Goal: Task Accomplishment & Management: Use online tool/utility

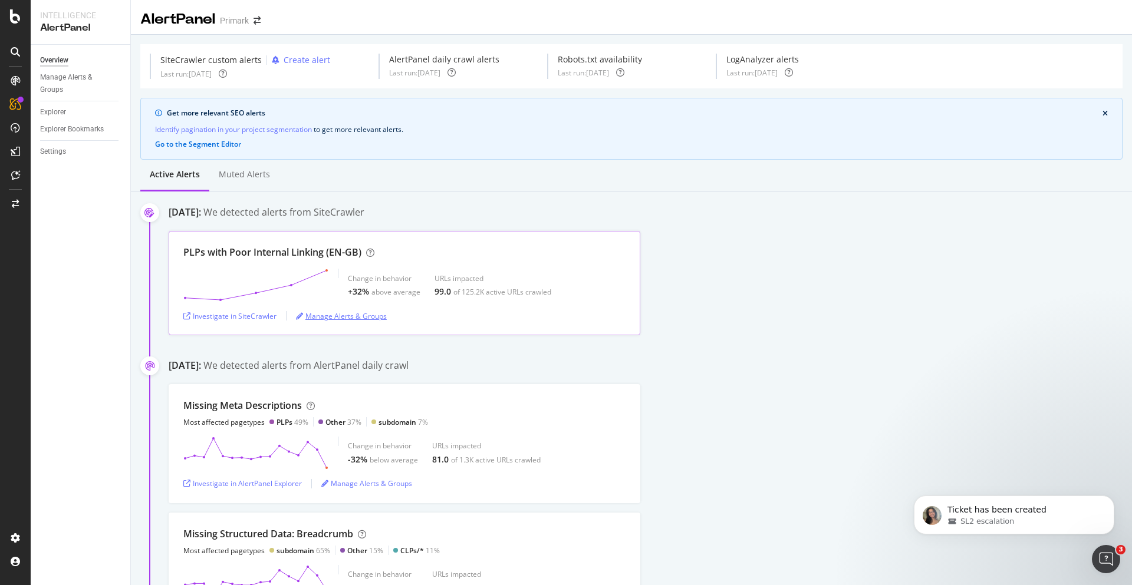
click at [327, 307] on div "Manage Alerts & Groups" at bounding box center [341, 316] width 91 height 18
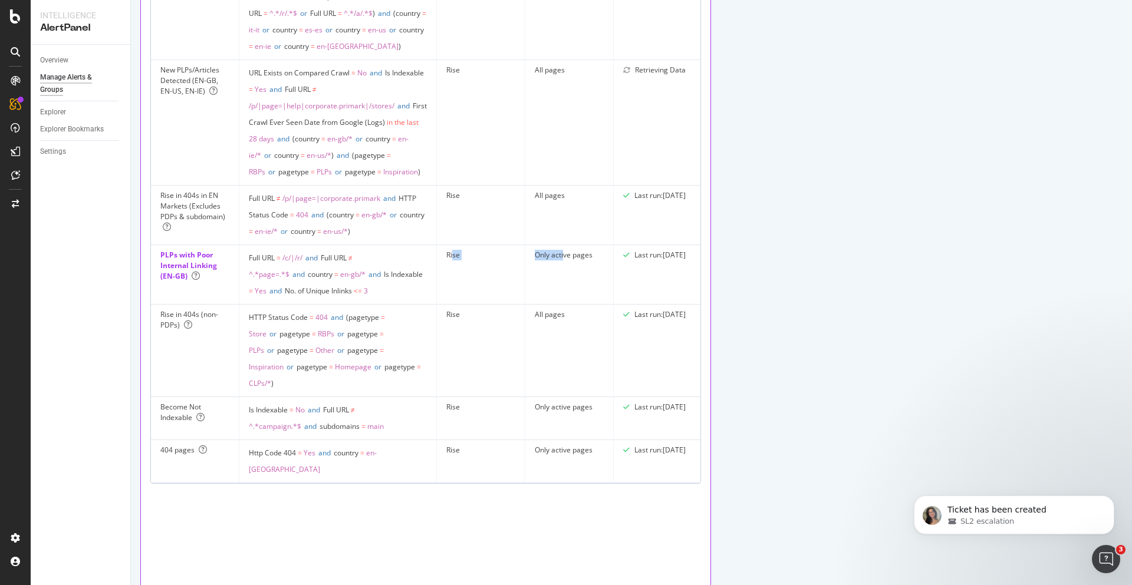
drag, startPoint x: 530, startPoint y: 339, endPoint x: 424, endPoint y: 347, distance: 105.7
click at [421, 305] on tr "PLPs with Poor Internal Linking (EN-GB) Full URL = /c/|/r/ and Full URL ≠ ^.*pa…" at bounding box center [471, 275] width 640 height 60
click at [438, 305] on td "Rise" at bounding box center [481, 275] width 88 height 60
click at [437, 305] on td "Rise" at bounding box center [481, 275] width 88 height 60
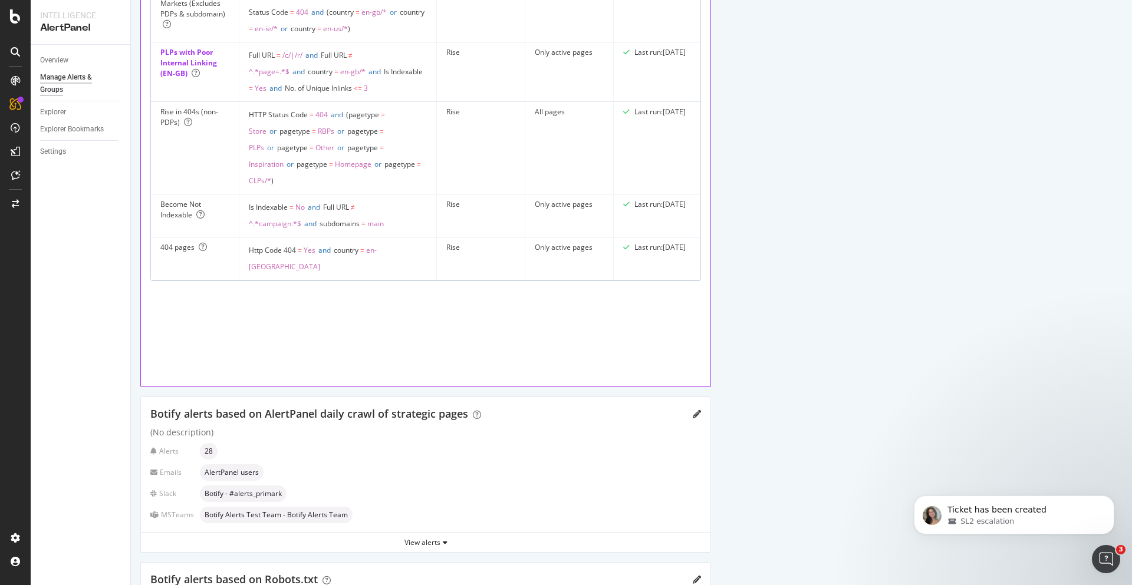
scroll to position [697, 0]
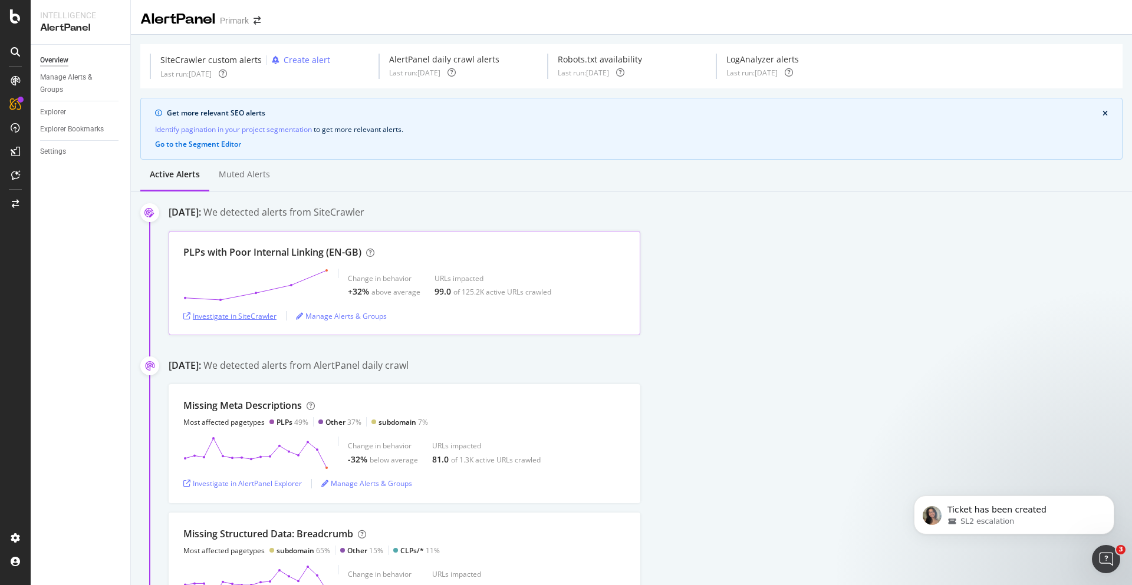
click at [239, 315] on div "Investigate in SiteCrawler" at bounding box center [229, 316] width 93 height 10
click at [1010, 527] on div "SL2 escalation" at bounding box center [1023, 521] width 152 height 11
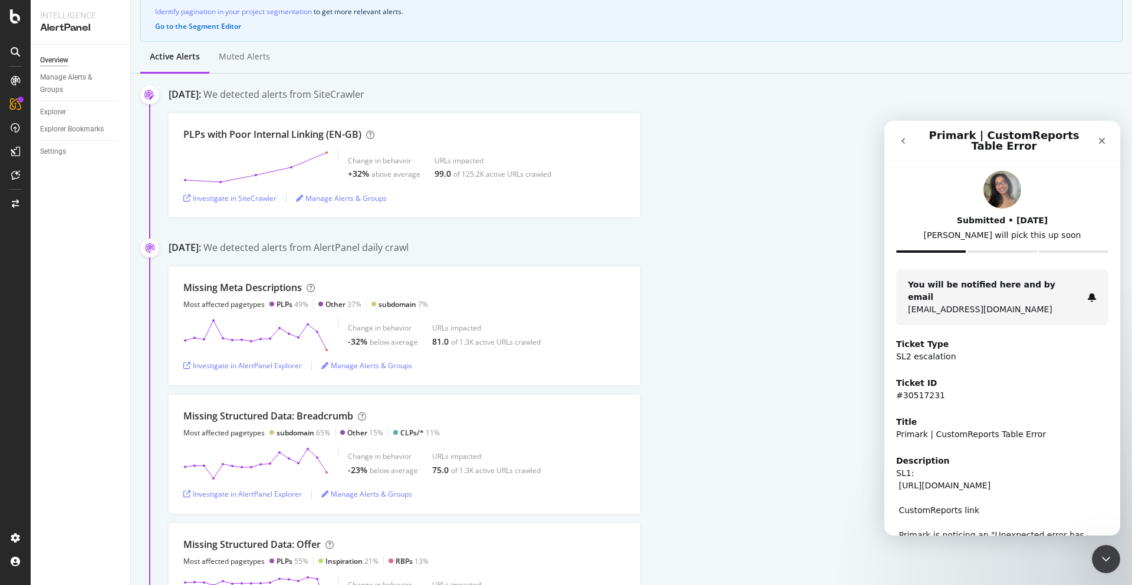
drag, startPoint x: 898, startPoint y: 144, endPoint x: 1916, endPoint y: 226, distance: 1021.1
click at [898, 144] on icon "go back" at bounding box center [902, 140] width 9 height 9
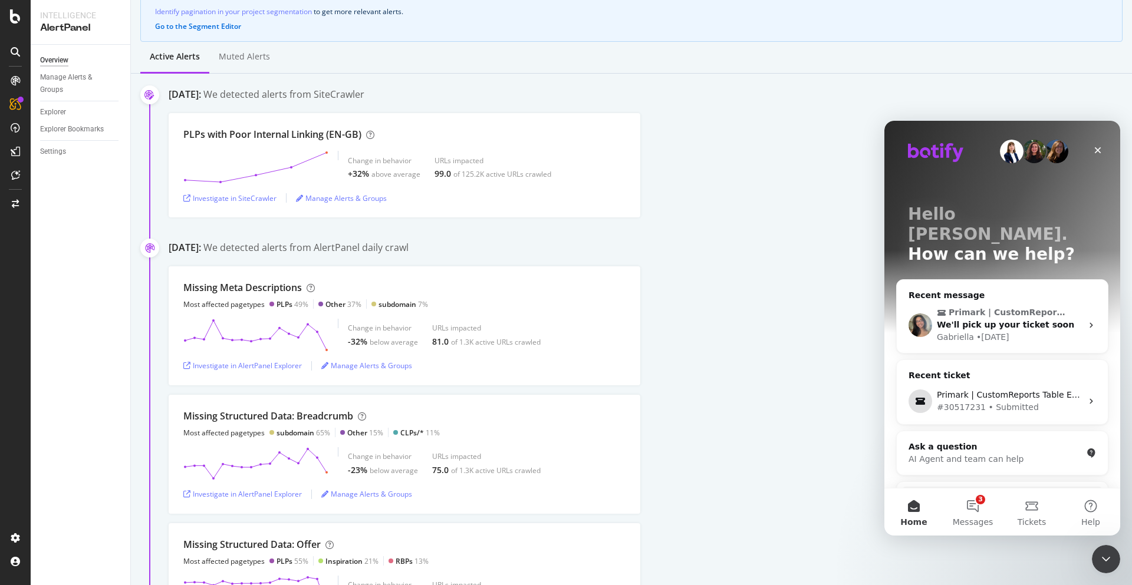
click at [1021, 97] on div "August 26th 2025: We detected alerts from SiteCrawler" at bounding box center [650, 96] width 963 height 16
click at [1106, 560] on icon "Close Intercom Messenger" at bounding box center [1104, 558] width 14 height 14
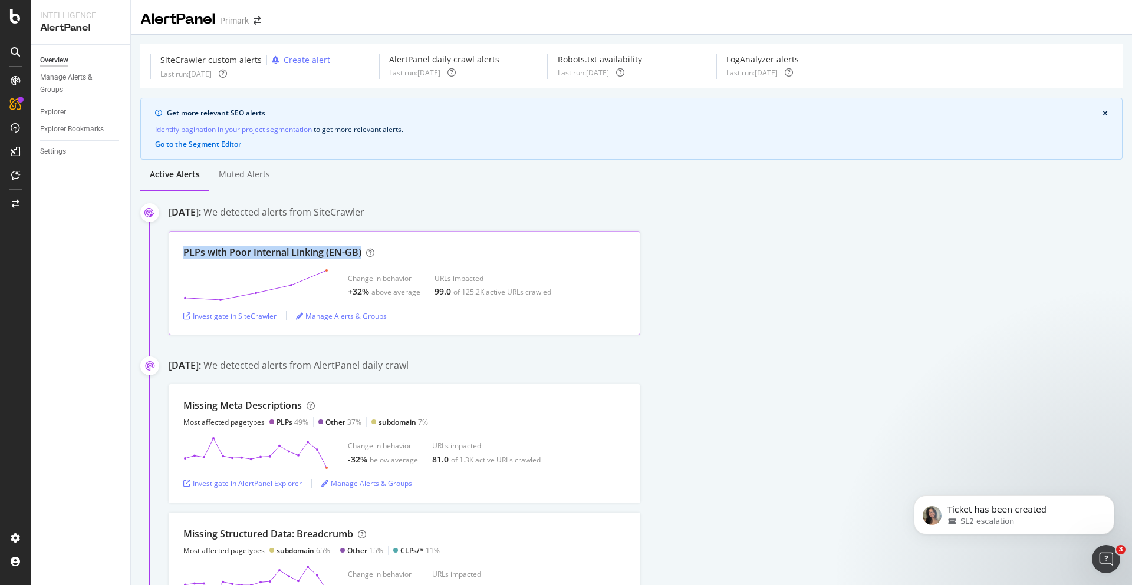
drag, startPoint x: 180, startPoint y: 253, endPoint x: 363, endPoint y: 253, distance: 182.7
click at [363, 253] on div "PLPs with Poor Internal Linking (EN-GB) Change in behavior +32% above average U…" at bounding box center [405, 283] width 472 height 104
copy div "PLPs with Poor Internal Linking (EN-GB)"
drag, startPoint x: 182, startPoint y: 250, endPoint x: 324, endPoint y: 258, distance: 142.3
click at [324, 258] on div "PLPs with Poor Internal Linking (EN-GB) Change in behavior +32% above average U…" at bounding box center [405, 283] width 472 height 104
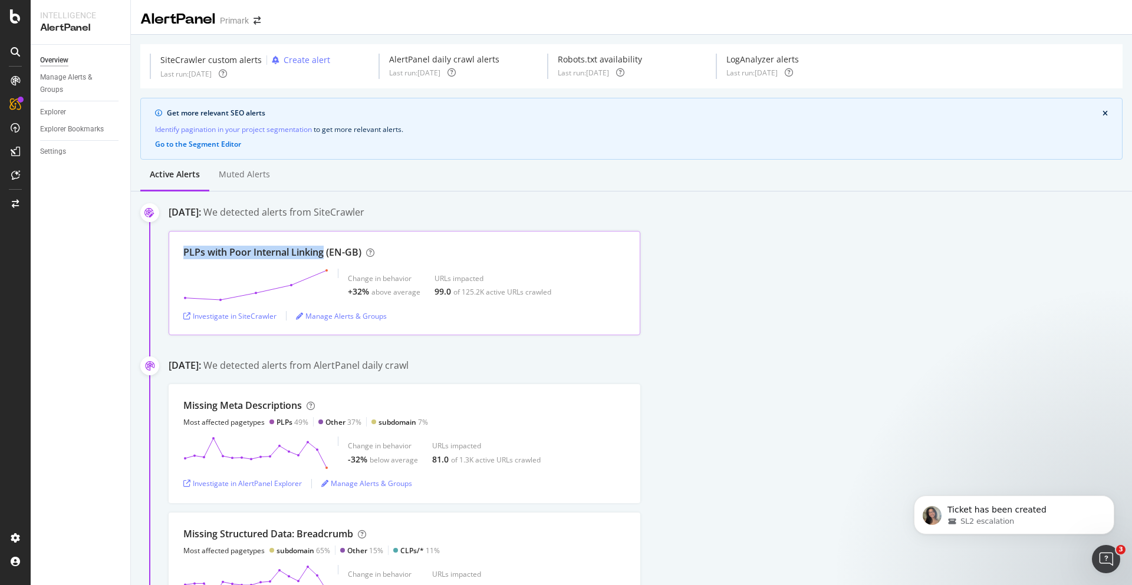
copy div "PLPs with Poor Internal Linking"
click at [341, 312] on div "Manage Alerts & Groups" at bounding box center [341, 316] width 91 height 10
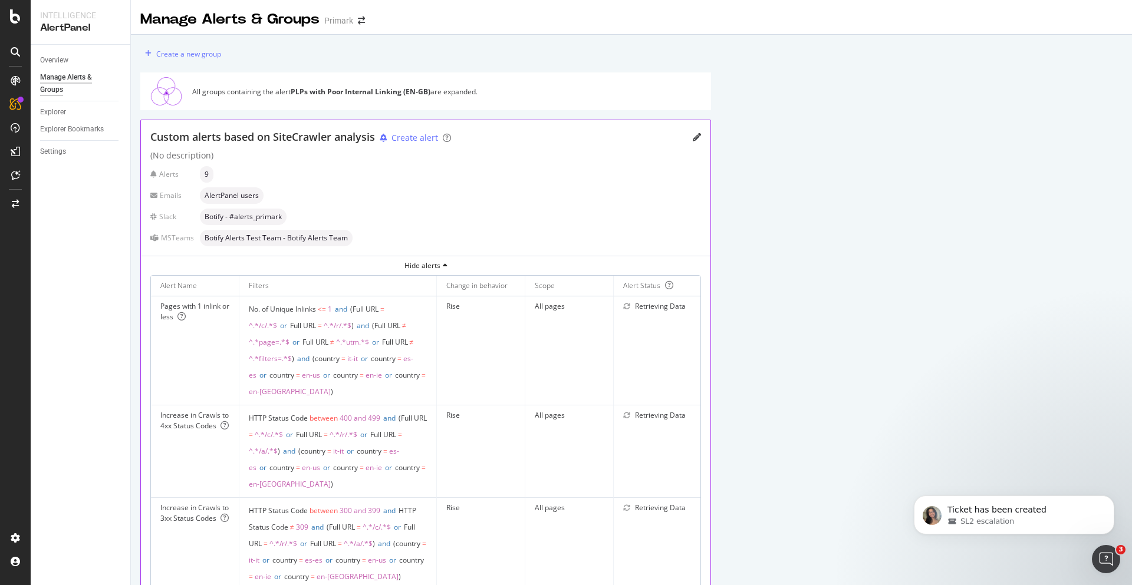
scroll to position [581, 0]
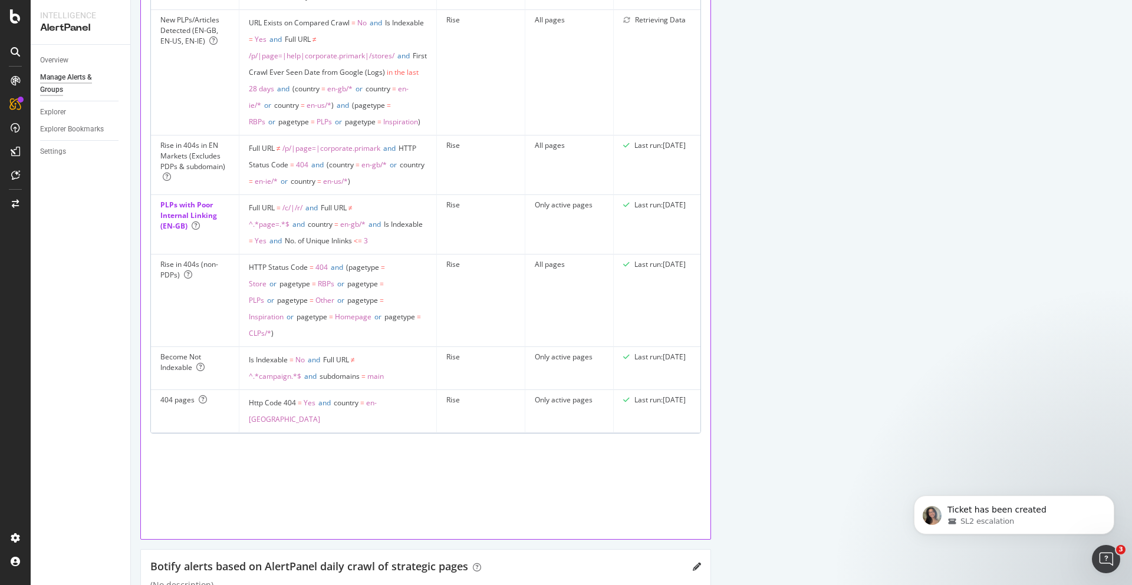
click at [787, 317] on div "Create a new group All groups containing the alert PLPs with Poor Internal Link…" at bounding box center [631, 254] width 1001 height 1601
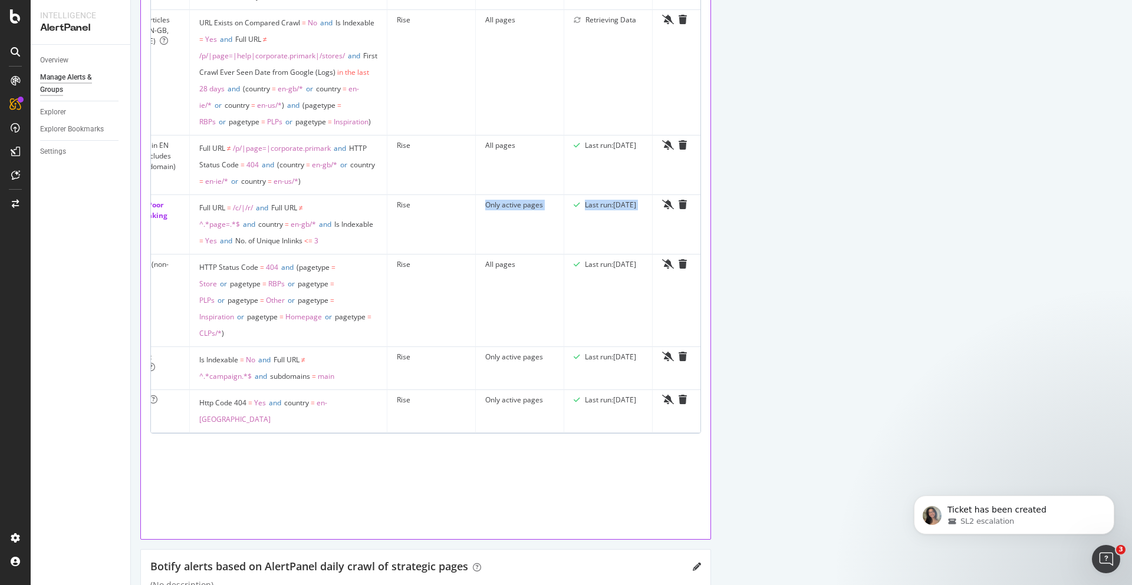
scroll to position [0, 58]
click at [489, 255] on tr "PLPs with Poor Internal Linking (EN-GB) Full URL = /c/|/r/ and Full URL ≠ ^.*pa…" at bounding box center [413, 225] width 640 height 60
click at [430, 255] on td "Rise" at bounding box center [423, 225] width 88 height 60
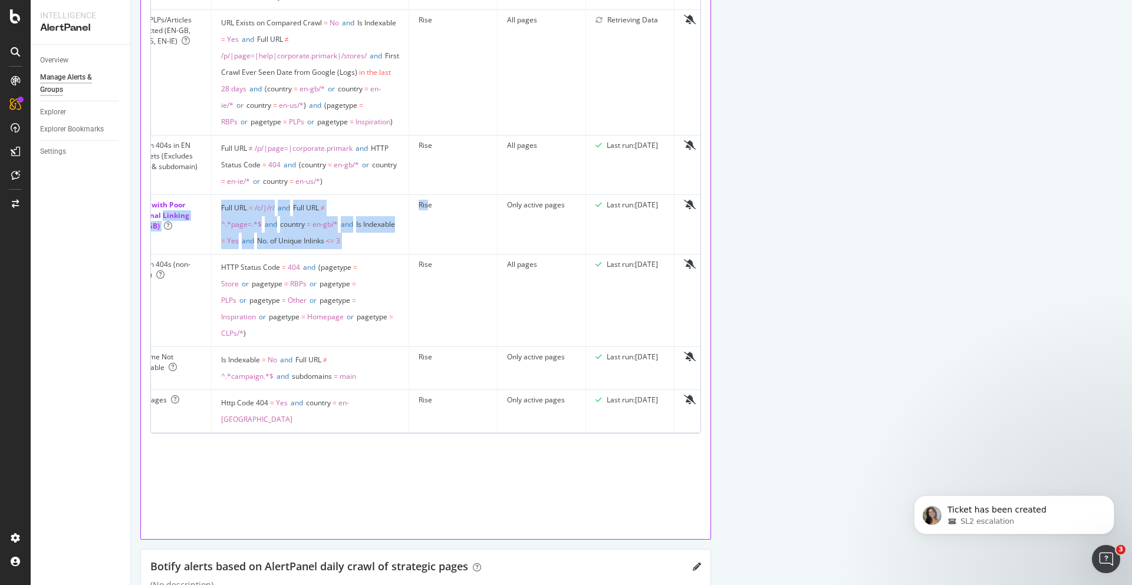
scroll to position [0, 0]
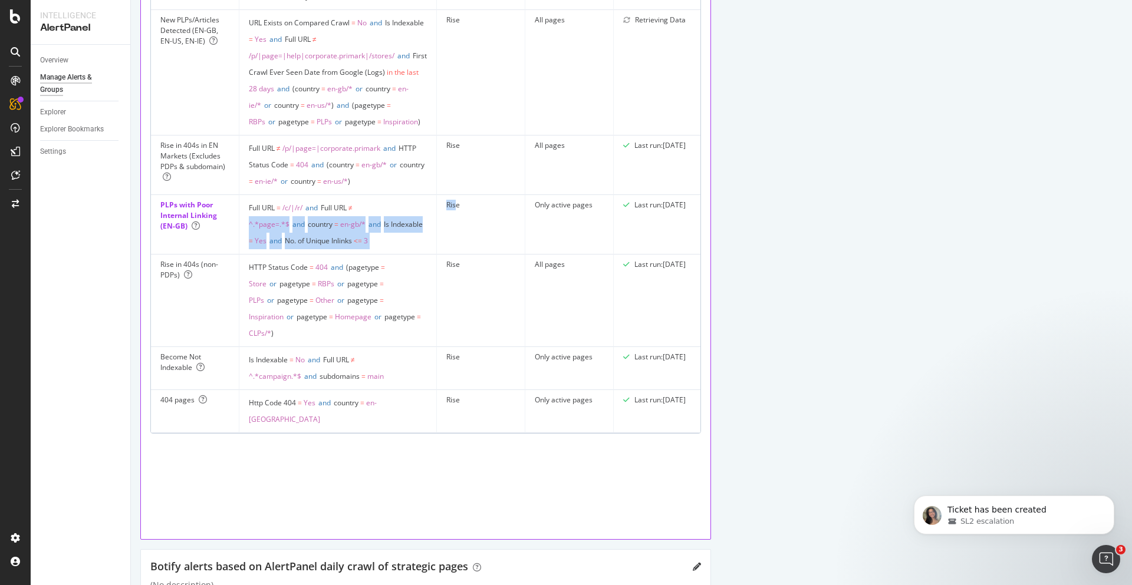
drag, startPoint x: 365, startPoint y: 308, endPoint x: 248, endPoint y: 301, distance: 118.1
click at [248, 255] on tr "PLPs with Poor Internal Linking (EN-GB) Full URL = /c/|/r/ and Full URL ≠ ^.*pa…" at bounding box center [471, 225] width 640 height 60
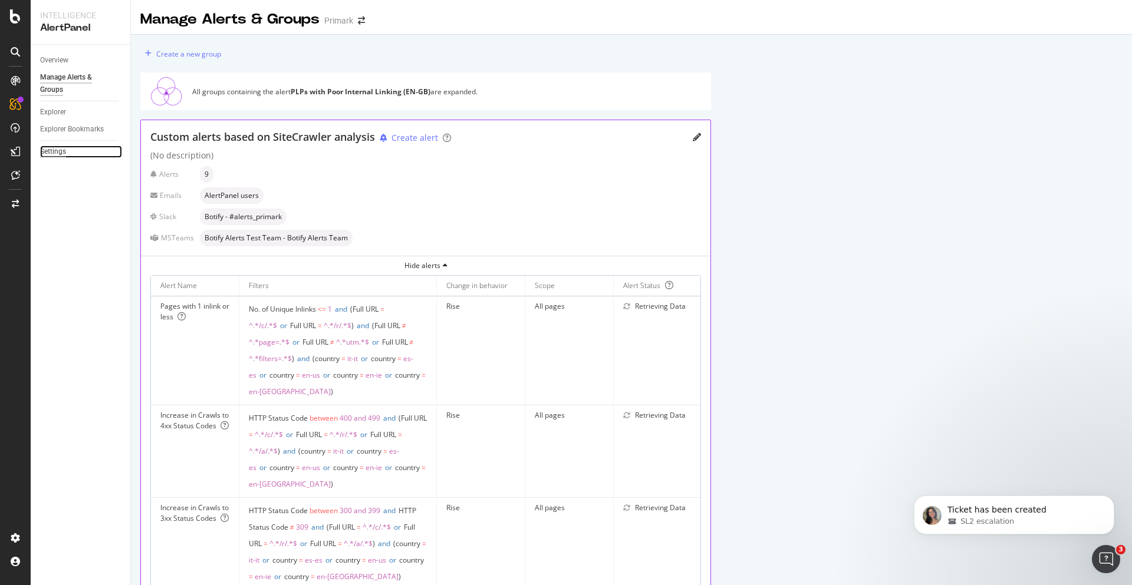
click at [53, 146] on div "Settings" at bounding box center [53, 152] width 26 height 12
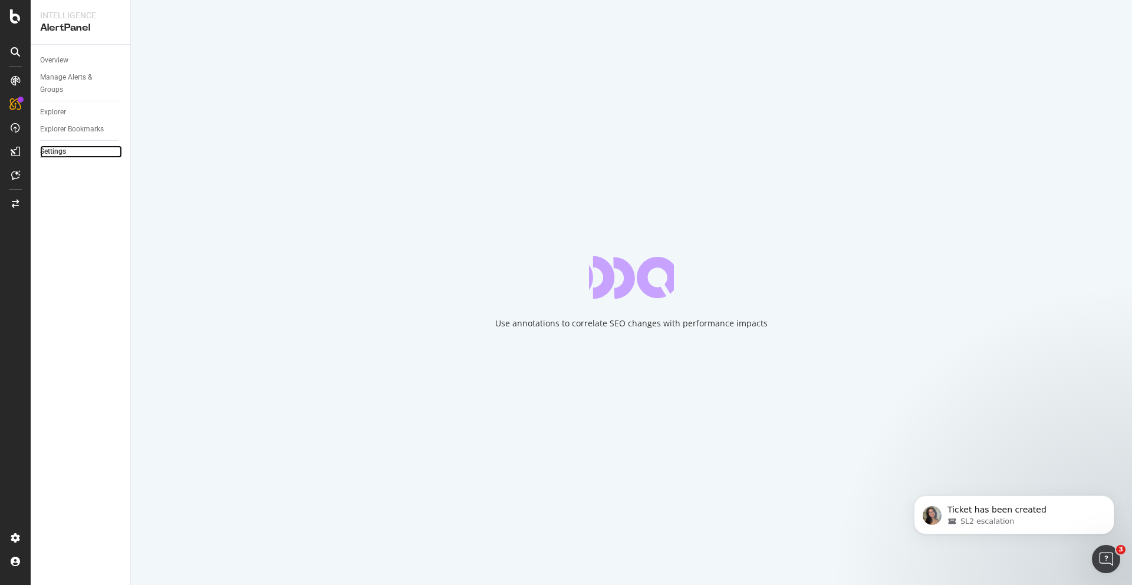
select select "04"
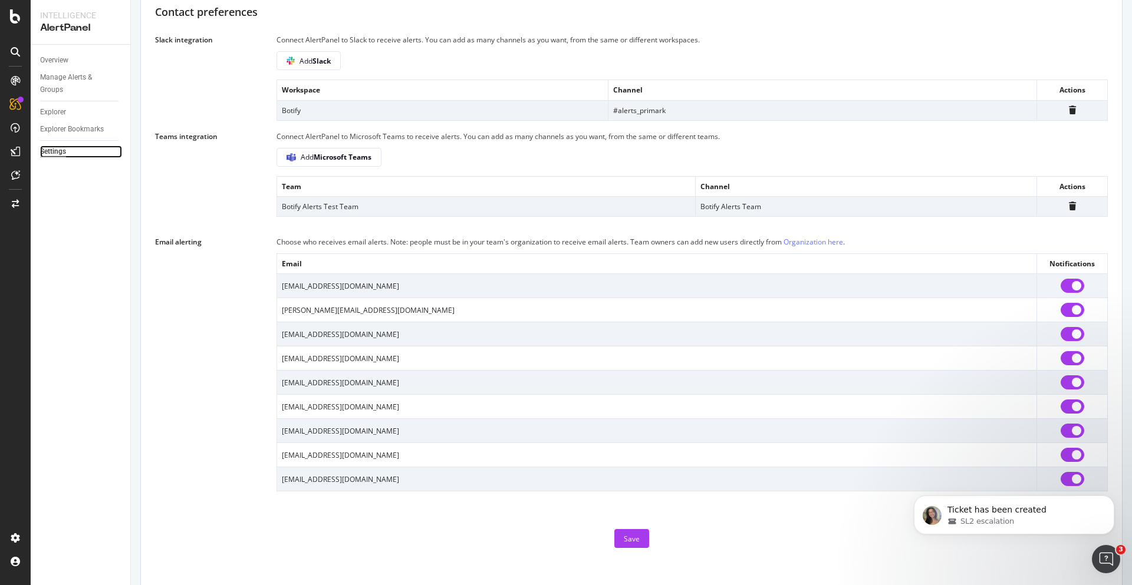
scroll to position [413, 0]
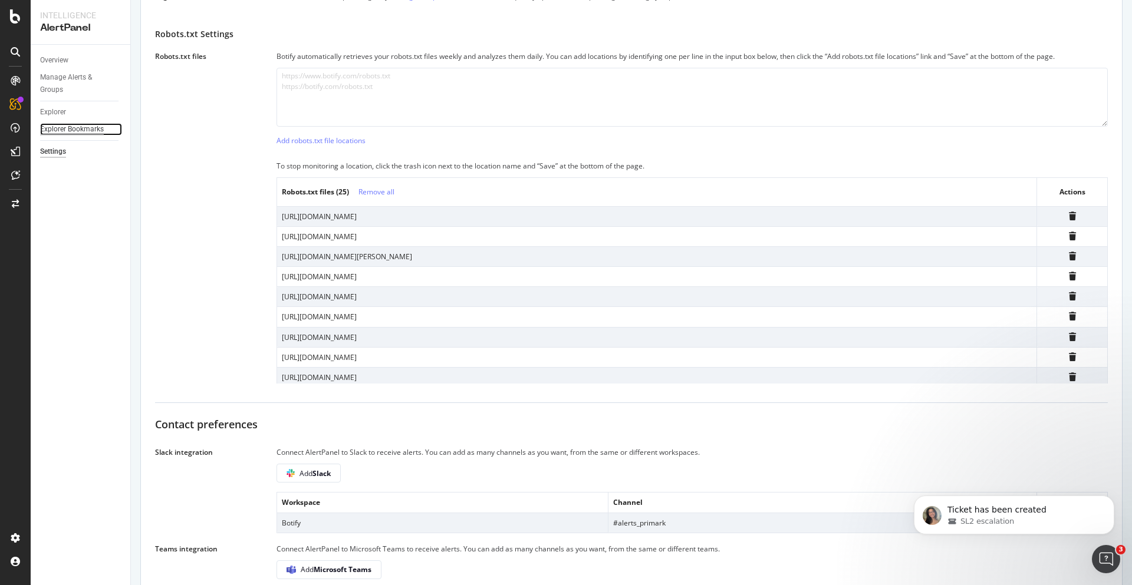
click at [64, 123] on div "Explorer Bookmarks" at bounding box center [72, 129] width 64 height 12
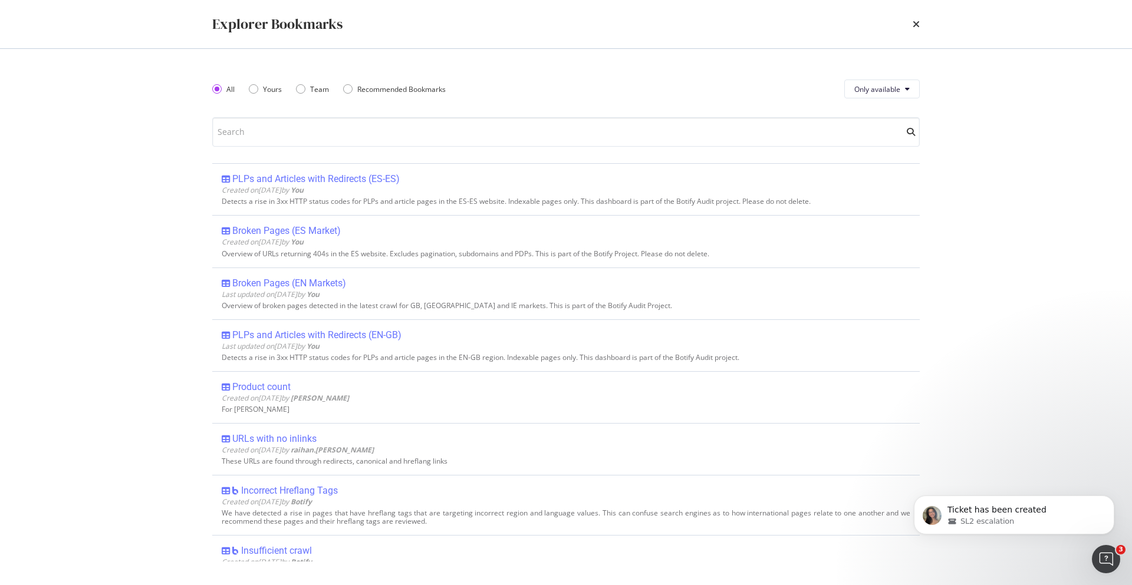
type input "PLPs with Poor Internal Linking"
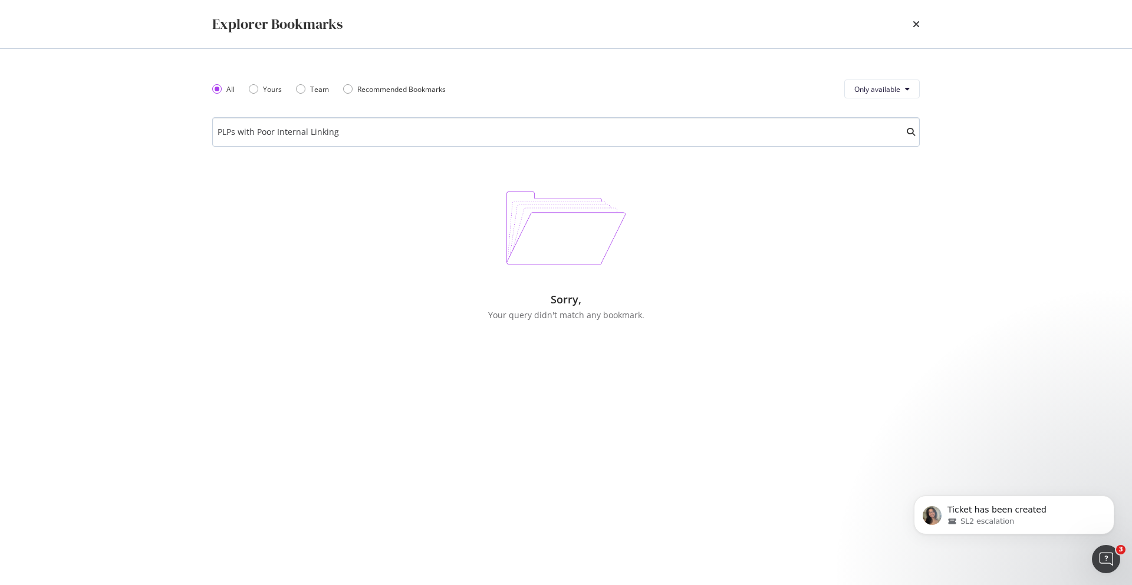
drag, startPoint x: 400, startPoint y: 126, endPoint x: 219, endPoint y: 137, distance: 181.3
click at [219, 137] on input "PLPs with Poor Internal Linking" at bounding box center [565, 131] width 707 height 29
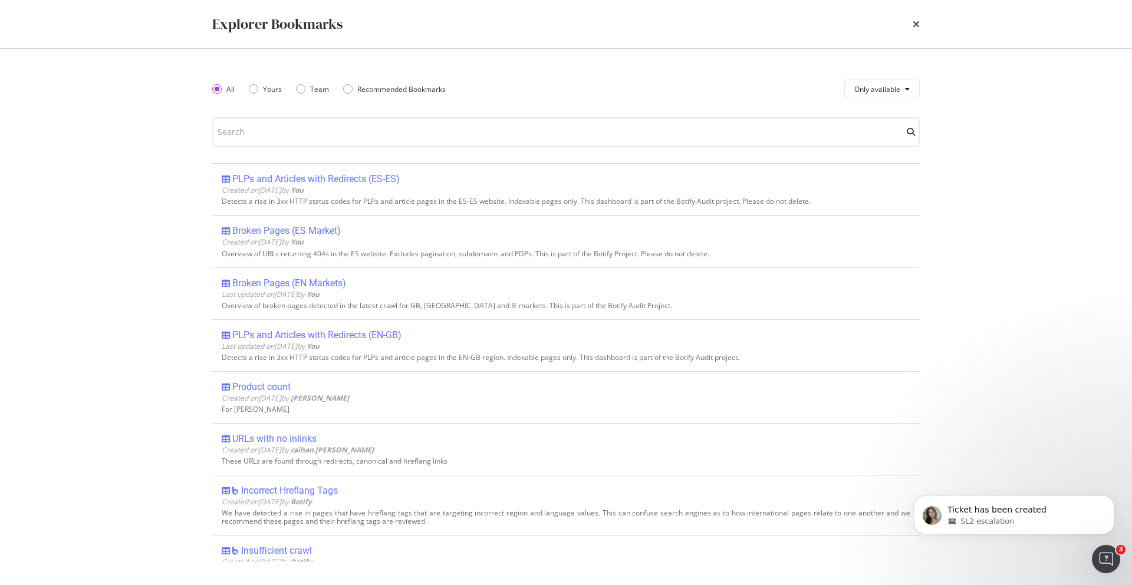
click at [265, 83] on div "All Yours Team Recommended Bookmarks" at bounding box center [336, 88] width 248 height 33
click at [260, 84] on div "Yours" at bounding box center [265, 89] width 33 height 10
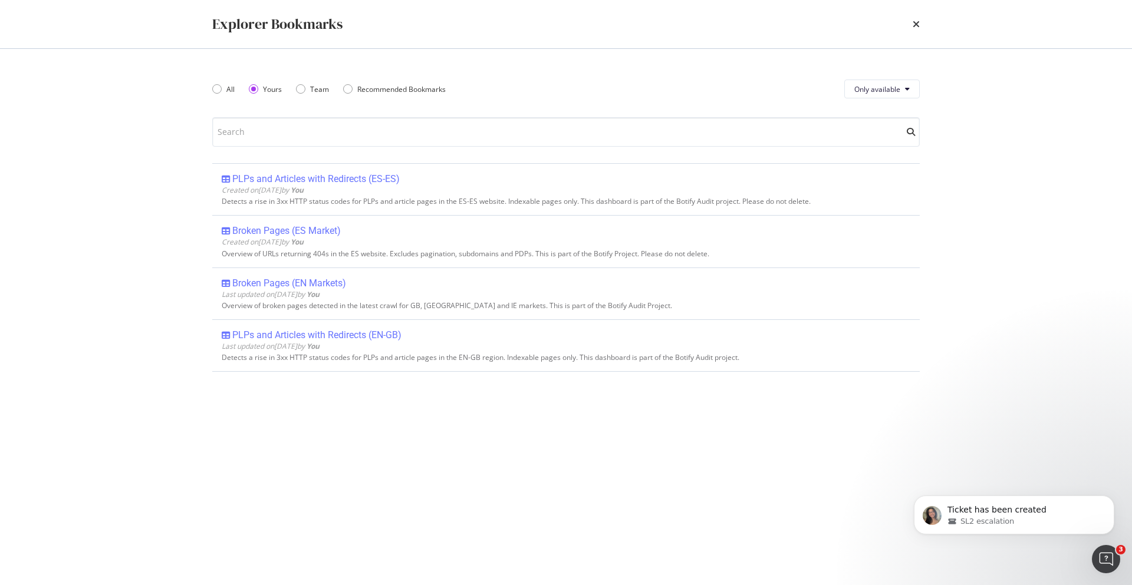
click at [915, 18] on div "times" at bounding box center [915, 24] width 7 height 20
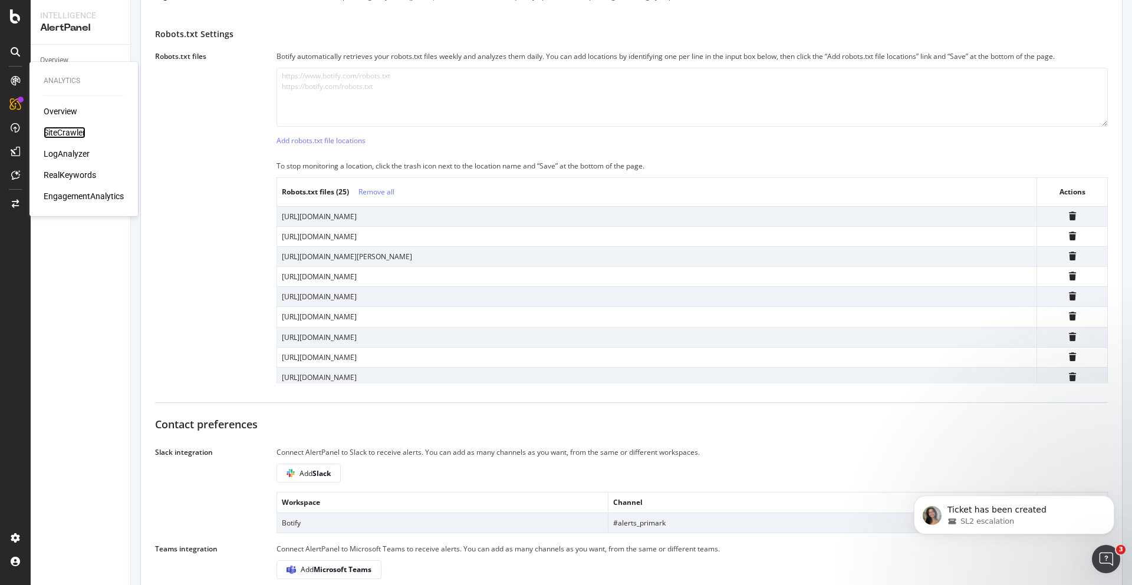
click at [70, 131] on div "SiteCrawler" at bounding box center [65, 133] width 42 height 12
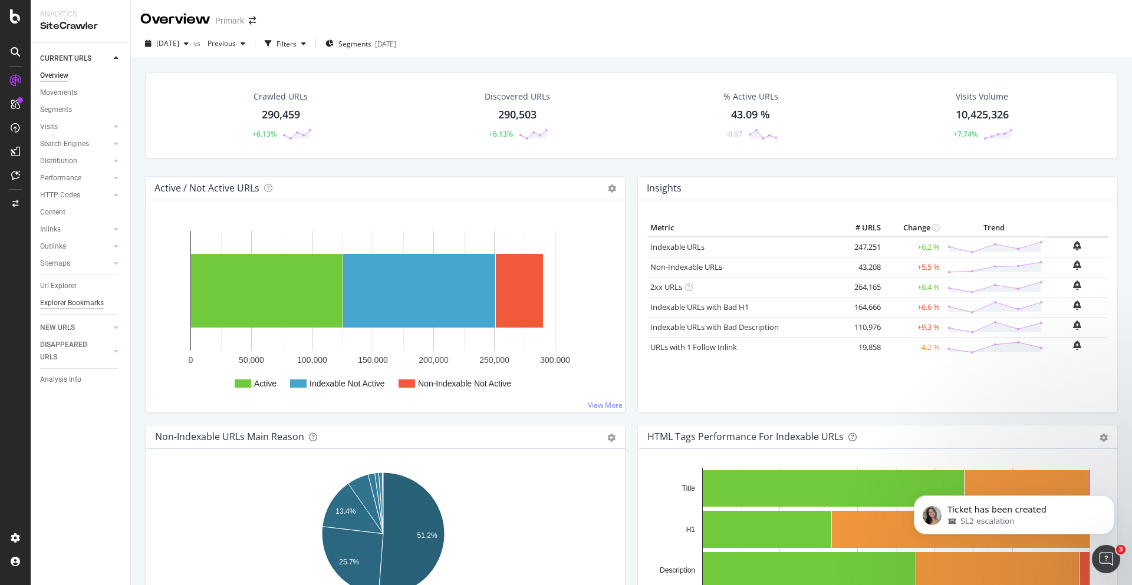
click at [69, 299] on div "Explorer Bookmarks" at bounding box center [72, 303] width 64 height 12
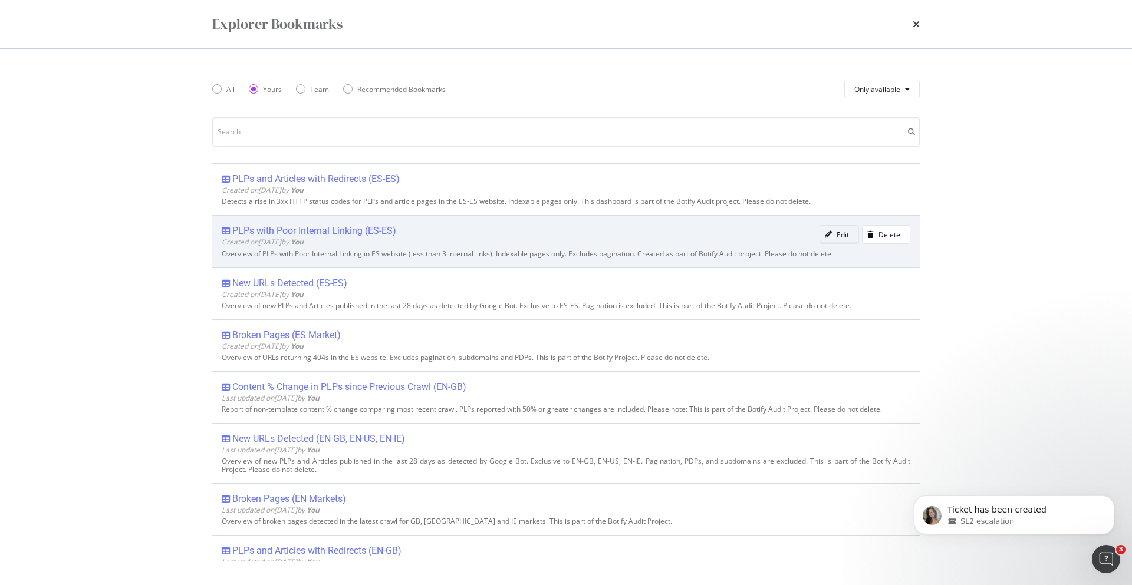
click at [825, 230] on div "Edit" at bounding box center [834, 234] width 29 height 17
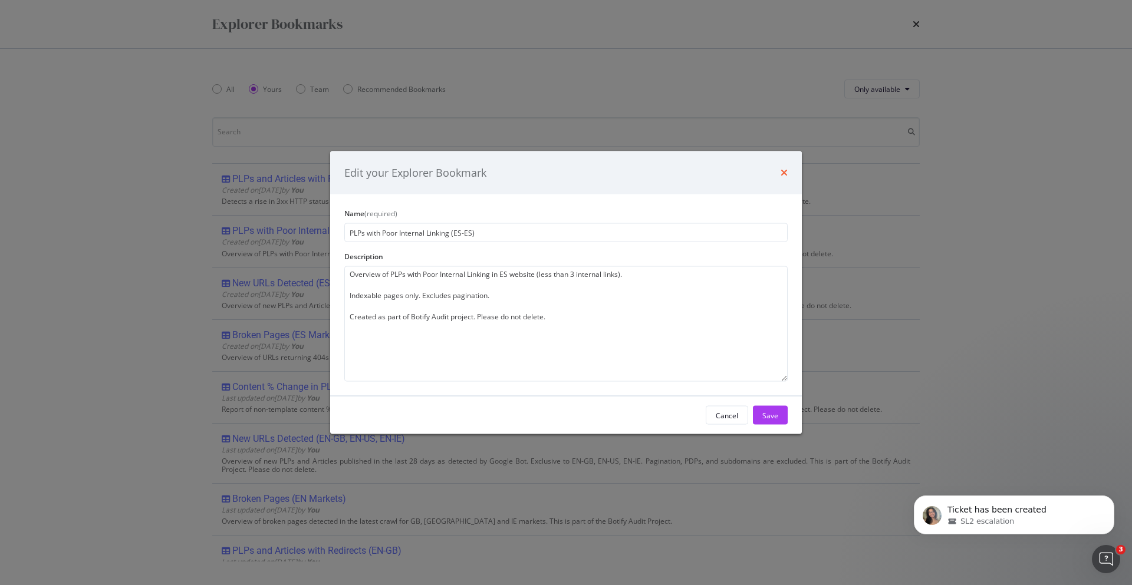
click at [780, 172] on icon "times" at bounding box center [783, 172] width 7 height 9
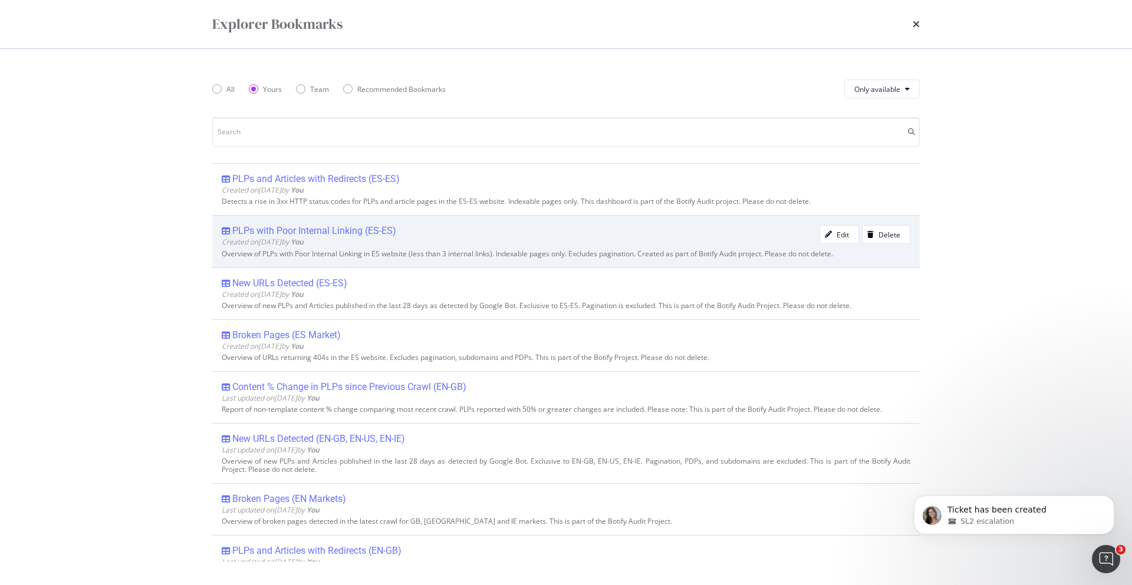
click at [357, 222] on div "PLPs with Poor Internal Linking (ES-ES) Created on [DATE] by You Edit Delete Ov…" at bounding box center [565, 241] width 707 height 52
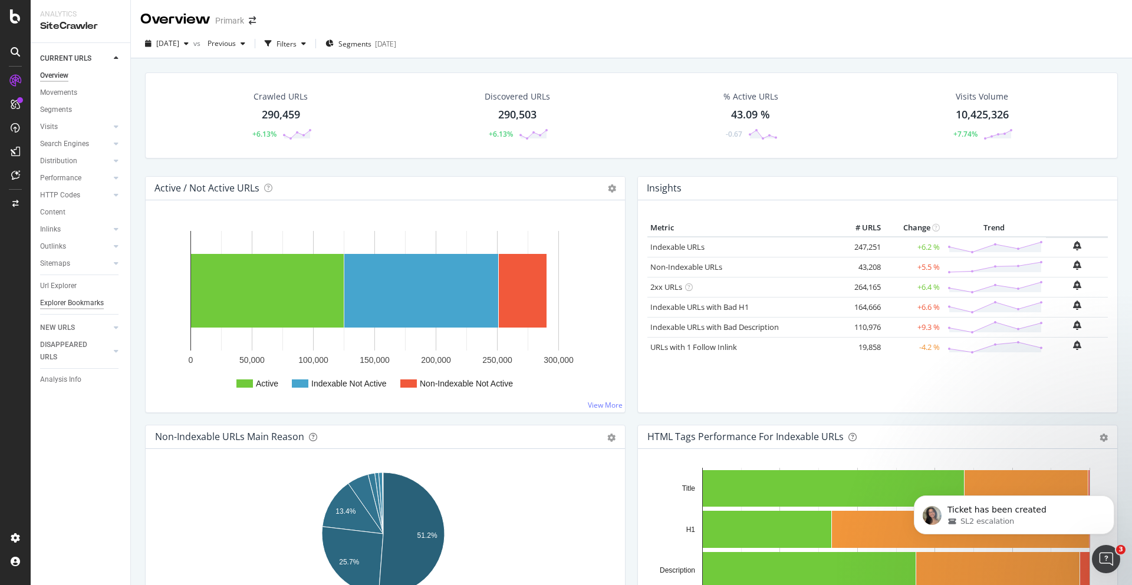
click at [63, 307] on div "Explorer Bookmarks" at bounding box center [72, 303] width 64 height 12
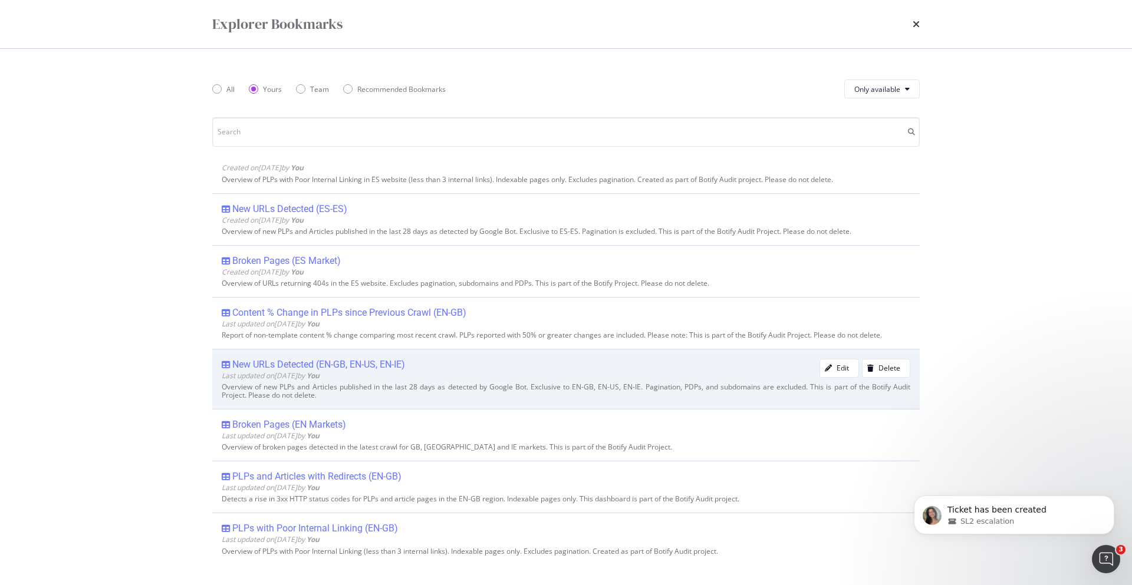
scroll to position [78, 0]
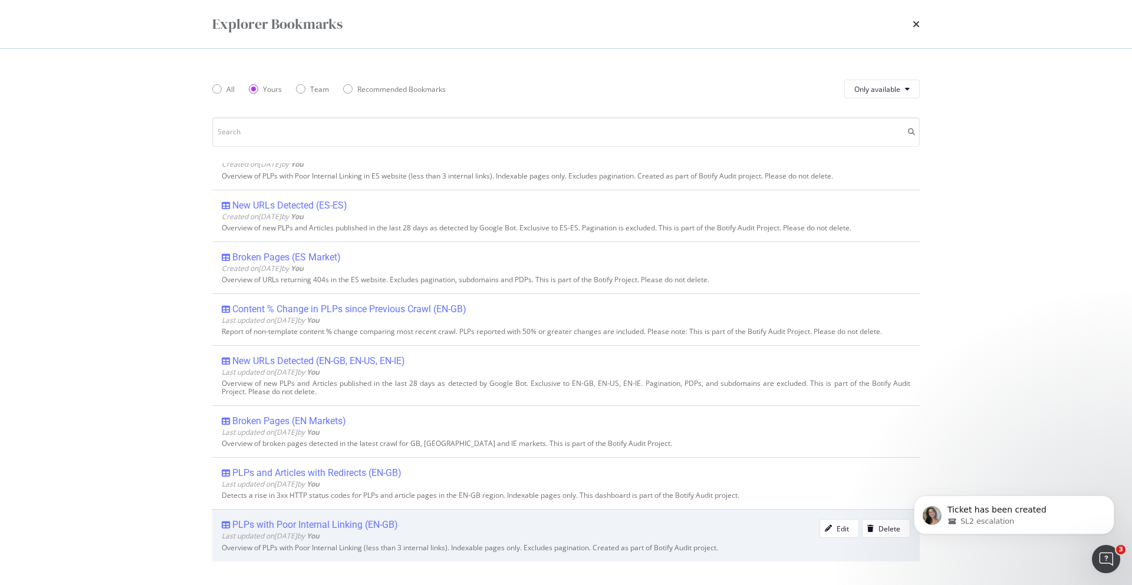
click at [300, 524] on div "PLPs with Poor Internal Linking (EN-GB)" at bounding box center [315, 525] width 166 height 12
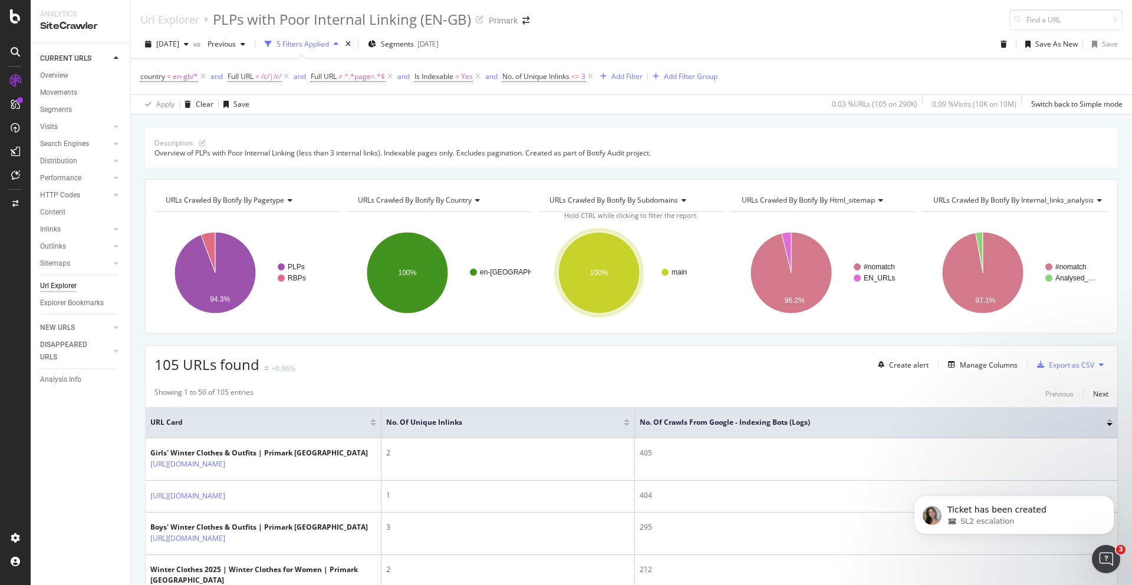
click at [644, 36] on div "[DATE] vs Previous 5 Filters Applied Segments [DATE] Save As New Save" at bounding box center [631, 47] width 1001 height 24
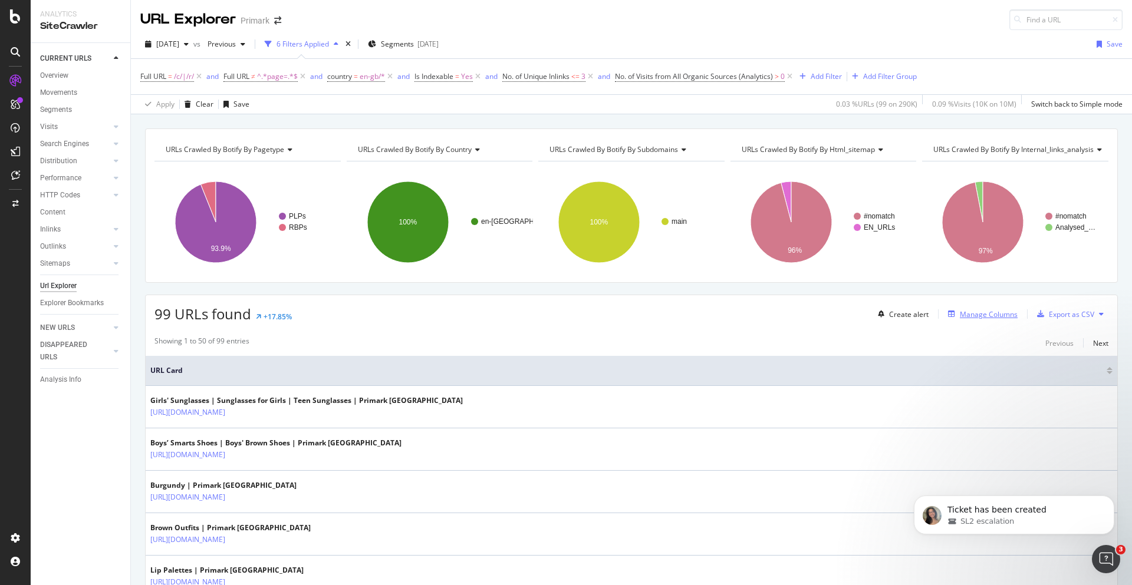
click at [960, 314] on div "Manage Columns" at bounding box center [989, 314] width 58 height 10
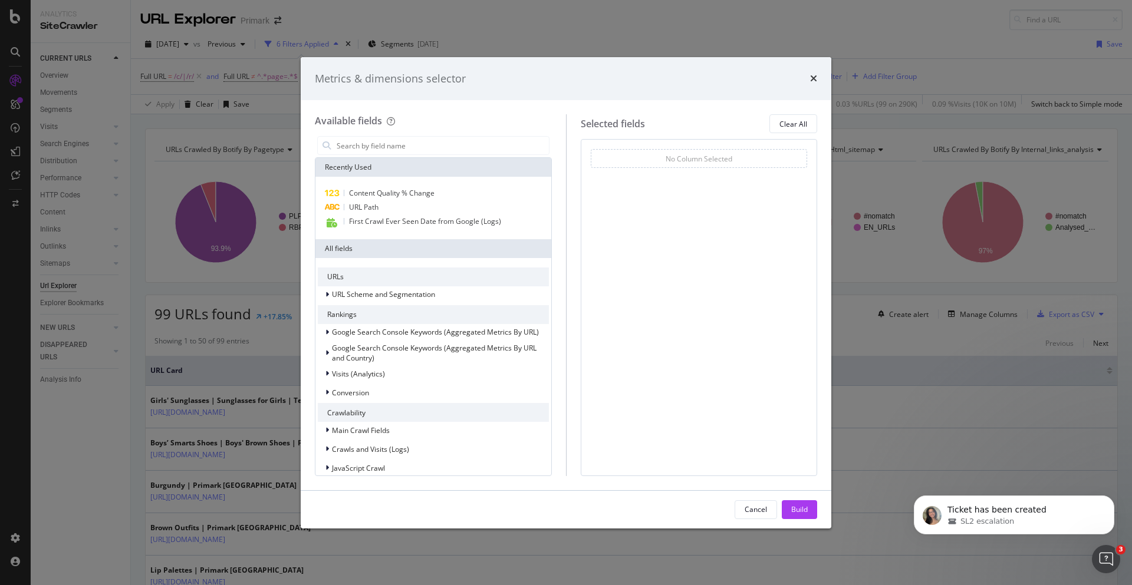
click at [960, 292] on div "Metrics & dimensions selector Available fields Recently Used Content Quality % …" at bounding box center [566, 292] width 1132 height 585
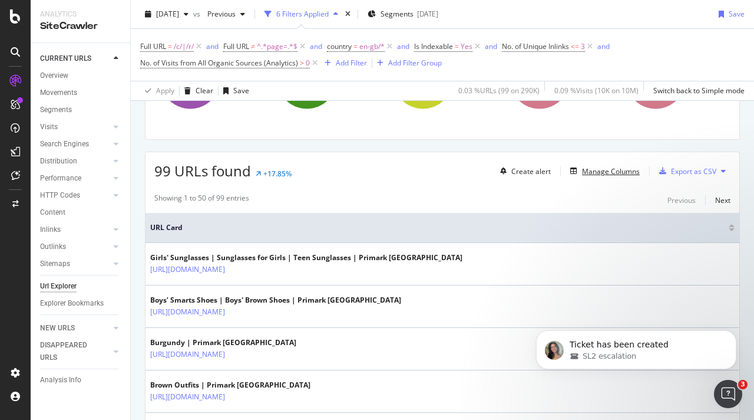
scroll to position [118, 0]
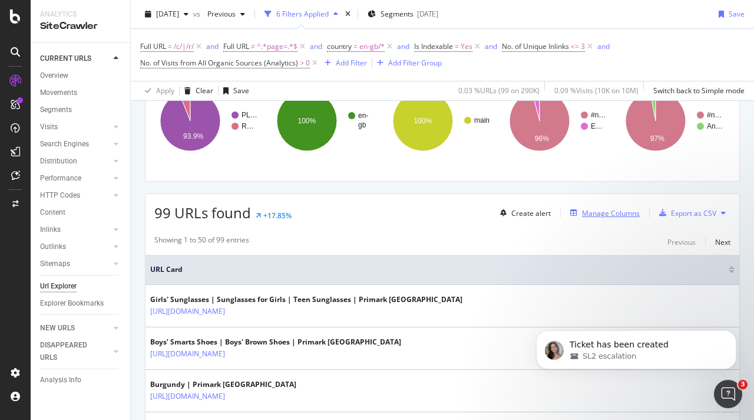
click at [602, 214] on div "Manage Columns" at bounding box center [611, 213] width 58 height 10
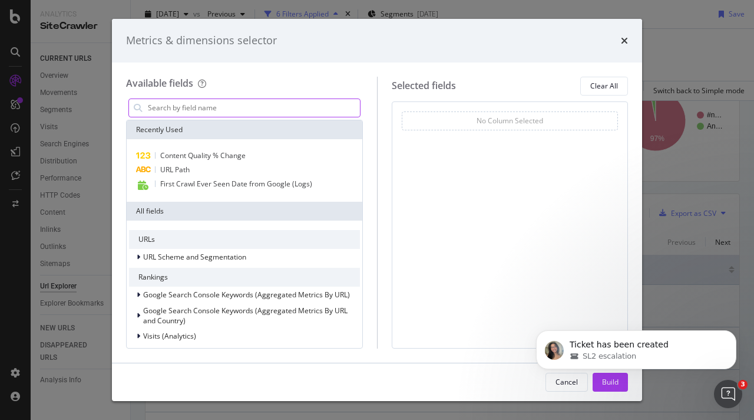
type input "b"
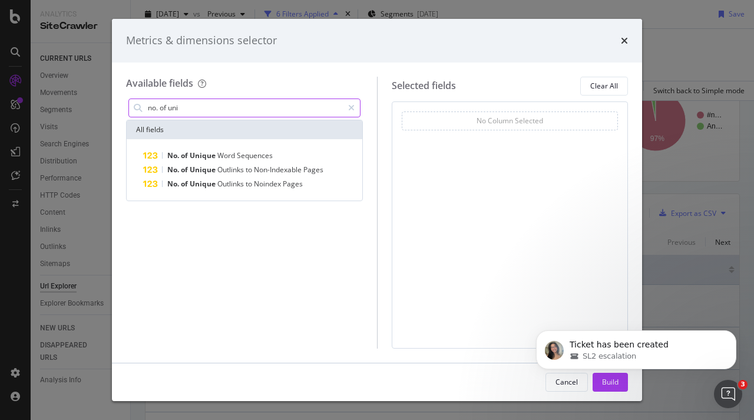
click at [197, 107] on input "no. of uni" at bounding box center [245, 108] width 196 height 18
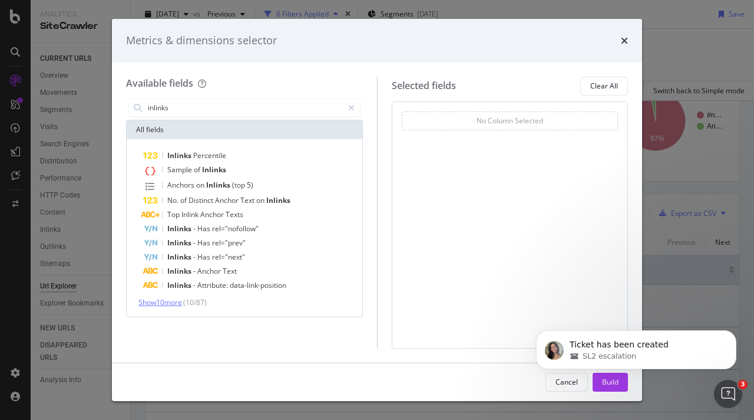
click at [179, 304] on span "Show 10 more" at bounding box center [161, 302] width 44 height 10
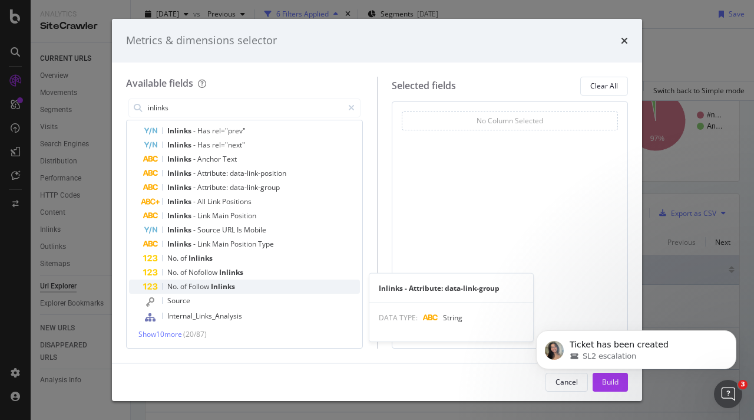
scroll to position [0, 0]
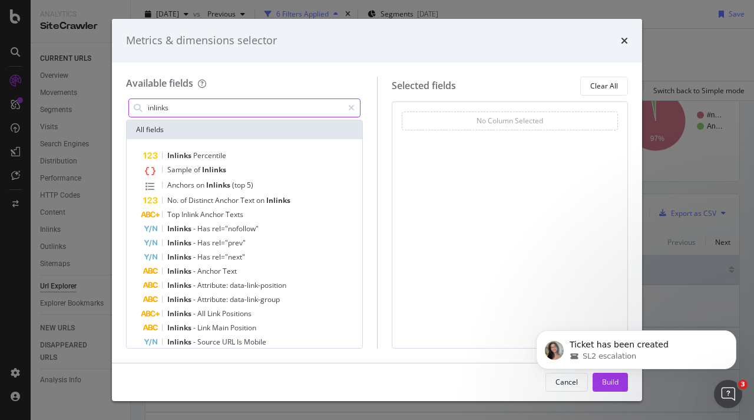
click at [184, 99] on input "inlinks" at bounding box center [245, 108] width 196 height 18
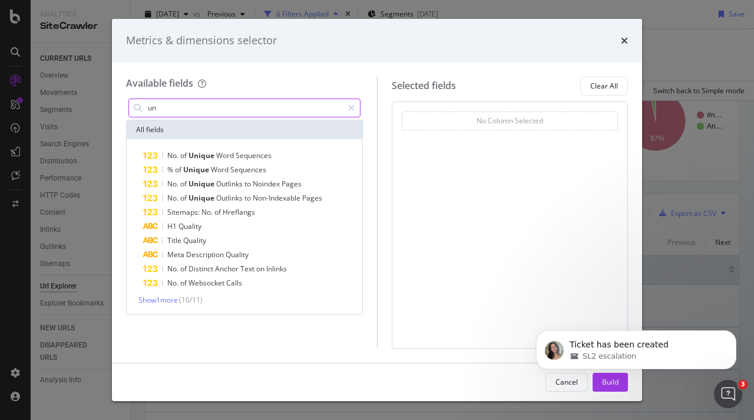
type input "u"
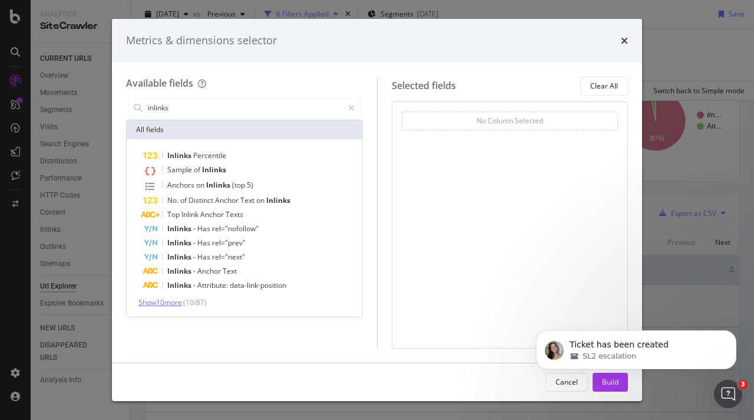
click at [172, 302] on span "Show 10 more" at bounding box center [161, 302] width 44 height 10
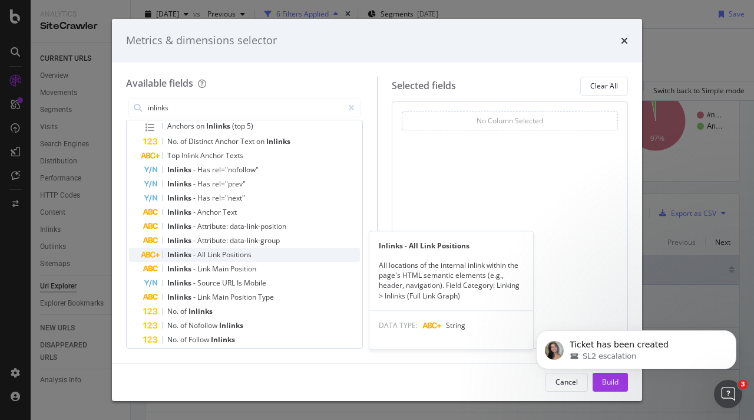
scroll to position [112, 0]
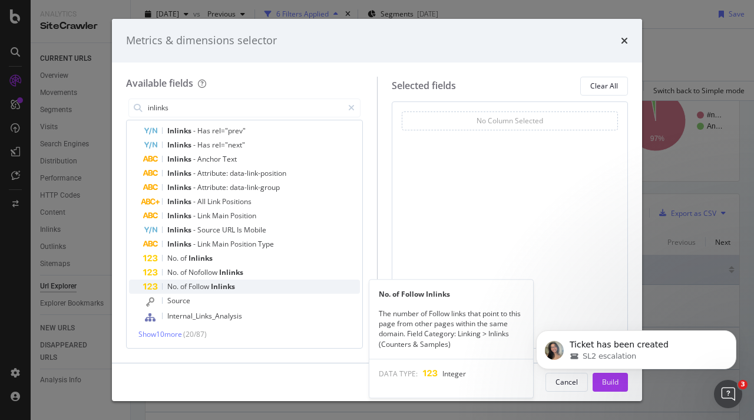
click at [255, 282] on div "No. of Follow Inlinks" at bounding box center [251, 286] width 217 height 14
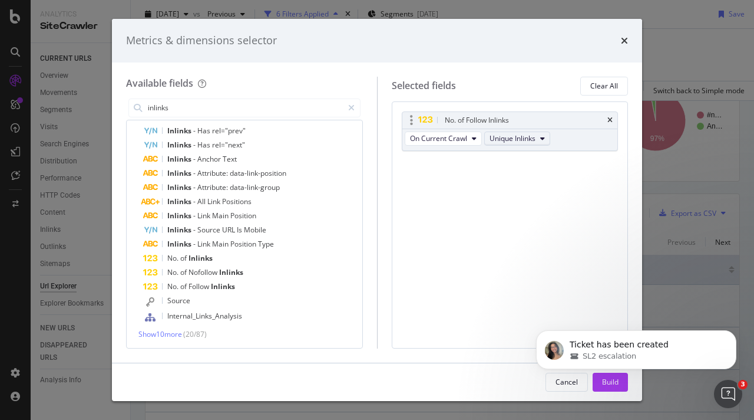
click at [530, 140] on span "Unique Inlinks" at bounding box center [513, 138] width 46 height 10
click at [535, 134] on span "Unique Inlinks" at bounding box center [513, 138] width 46 height 10
click at [186, 103] on input "inlinks" at bounding box center [245, 108] width 196 height 18
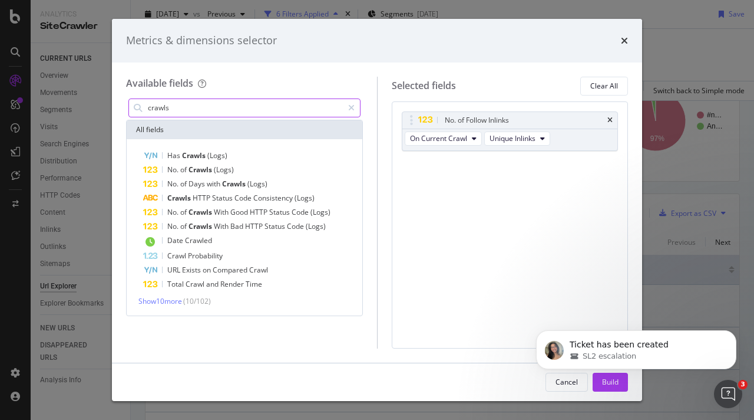
scroll to position [0, 0]
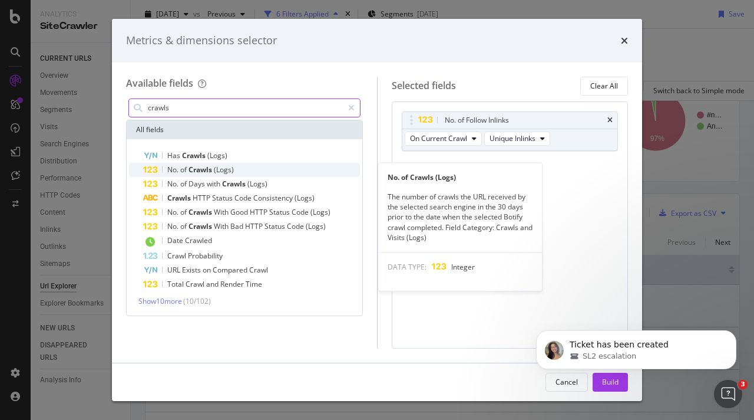
type input "crawls"
click at [210, 166] on span "Crawls" at bounding box center [201, 169] width 25 height 10
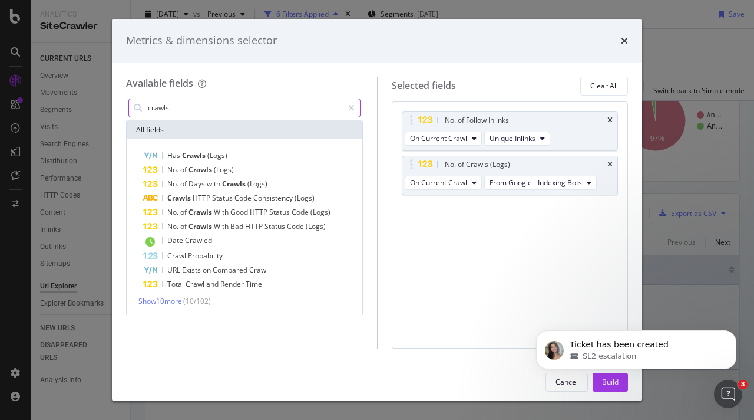
click at [599, 382] on body "Ticket has been created SL2 escalation" at bounding box center [636, 346] width 226 height 73
click html "Ticket has been created SL2 escalation"
click at [730, 334] on icon "Dismiss notification" at bounding box center [733, 333] width 6 height 6
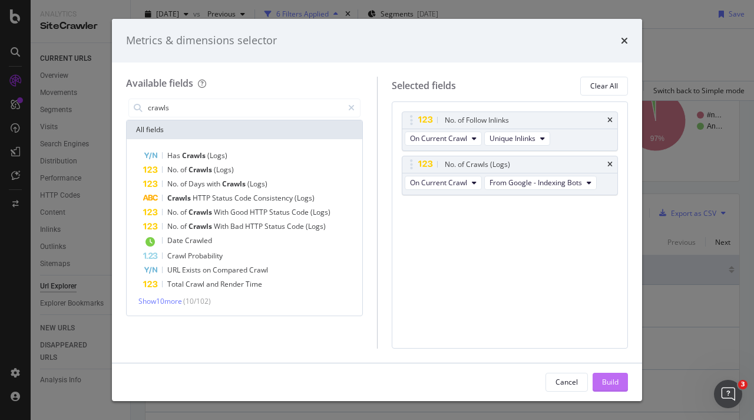
click at [615, 383] on div "Build" at bounding box center [610, 382] width 17 height 10
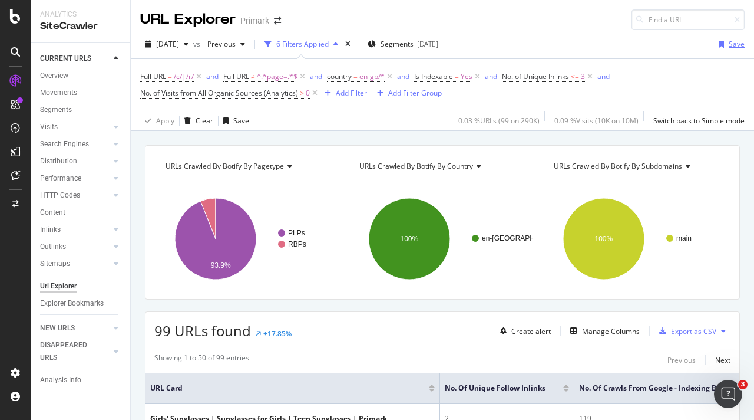
click at [730, 44] on div "Save" at bounding box center [737, 44] width 16 height 10
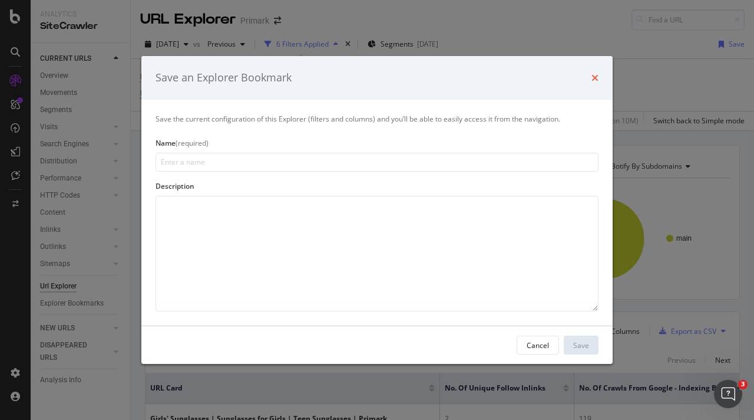
click at [593, 78] on icon "times" at bounding box center [595, 77] width 7 height 9
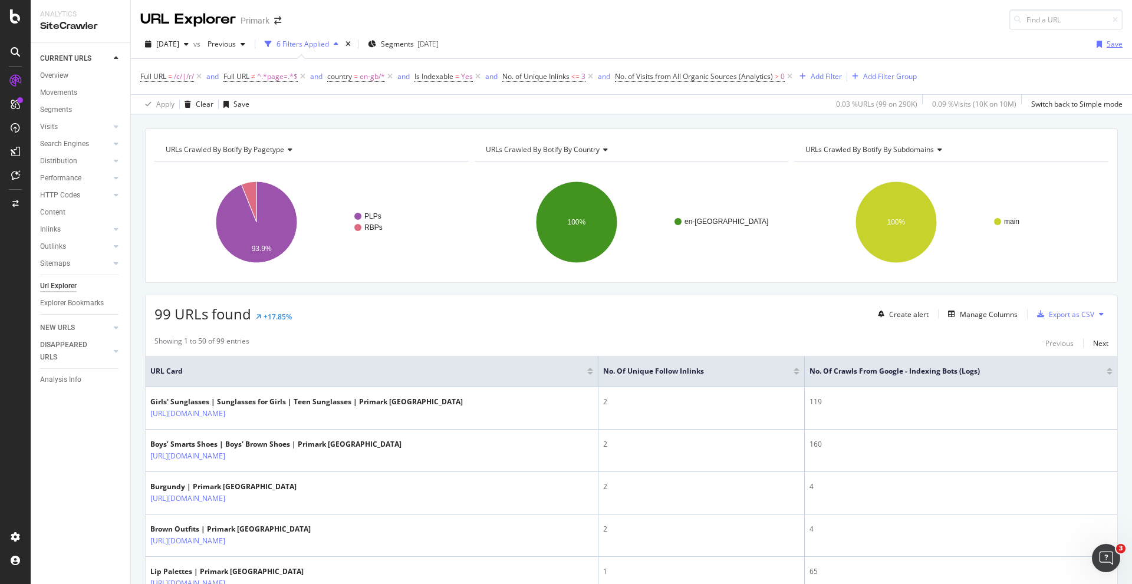
click at [1109, 39] on div "Save" at bounding box center [1114, 44] width 16 height 10
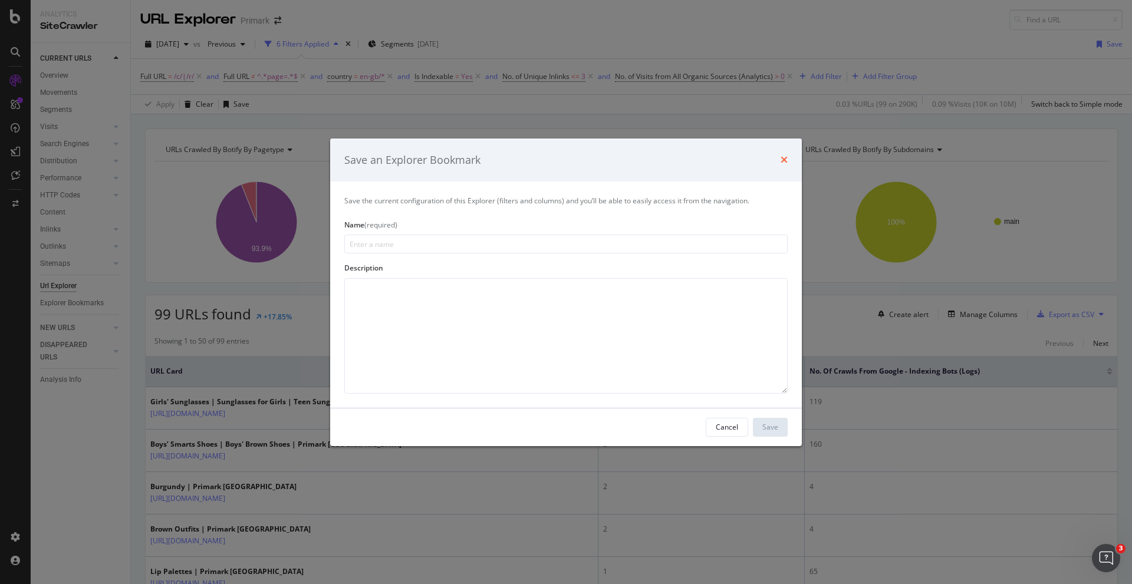
click at [784, 155] on icon "times" at bounding box center [783, 159] width 7 height 9
